Goal: Task Accomplishment & Management: Use online tool/utility

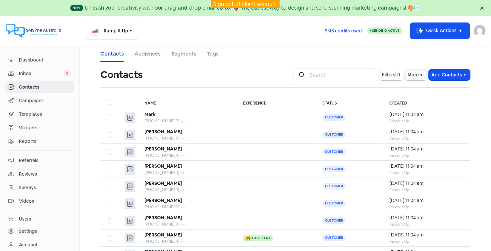
scroll to position [60, 0]
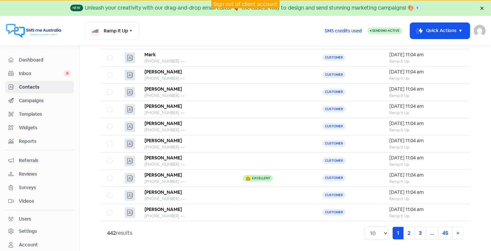
click at [259, 2] on link "Sign out of client account" at bounding box center [245, 4] width 64 height 7
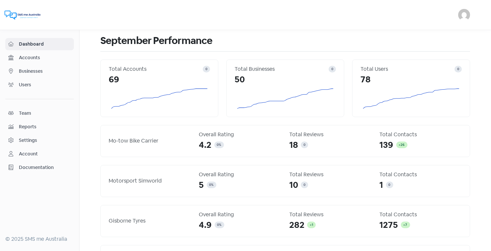
click at [34, 69] on span "Businesses" at bounding box center [45, 71] width 52 height 7
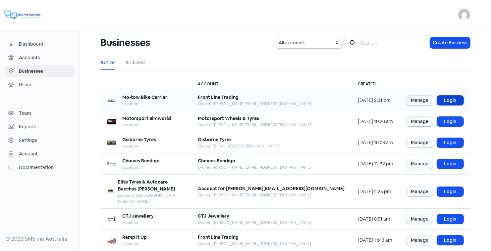
click at [448, 99] on link "Login" at bounding box center [450, 101] width 26 height 10
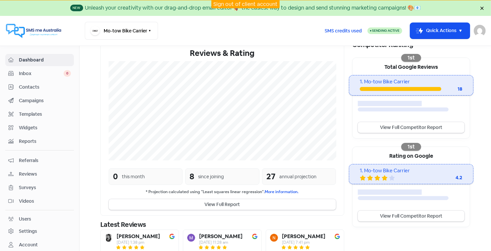
scroll to position [123, 0]
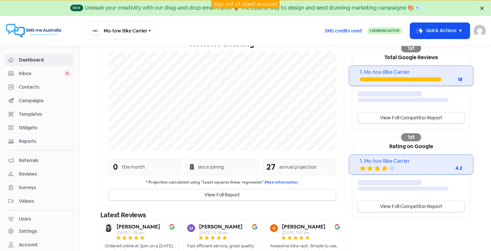
click at [241, 2] on link "Sign out of client account" at bounding box center [245, 4] width 64 height 7
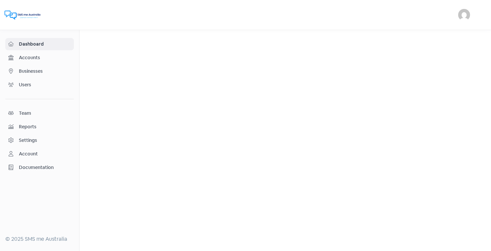
click at [30, 71] on span "Businesses" at bounding box center [45, 71] width 52 height 7
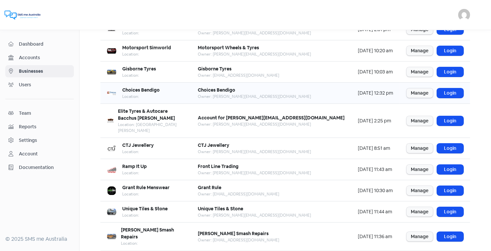
scroll to position [78, 0]
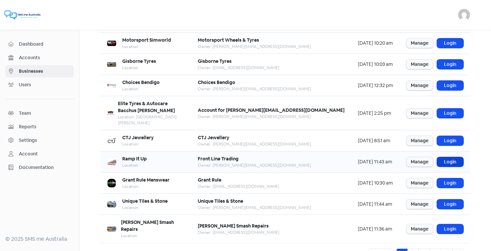
click at [449, 157] on link "Login" at bounding box center [450, 162] width 26 height 10
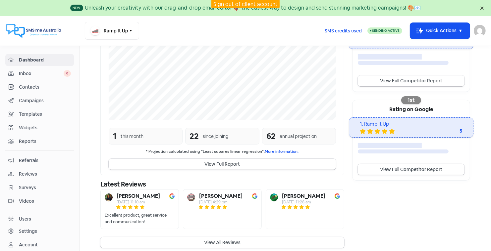
scroll to position [164, 0]
